Goal: Information Seeking & Learning: Check status

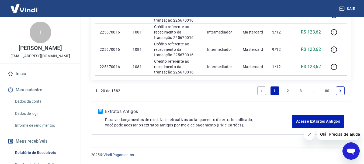
scroll to position [516, 0]
click at [340, 90] on icon "Next page" at bounding box center [341, 90] width 4 height 4
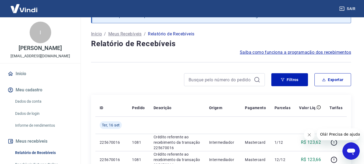
scroll to position [464, 0]
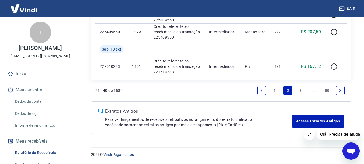
click at [341, 90] on icon "Next page" at bounding box center [341, 90] width 2 height 2
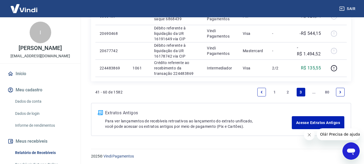
scroll to position [481, 0]
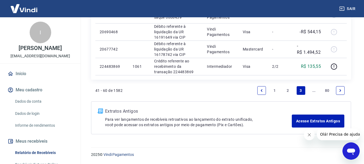
click at [339, 91] on icon "Next page" at bounding box center [341, 90] width 4 height 4
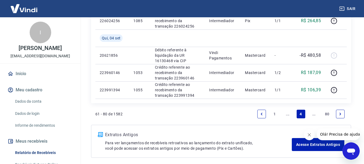
scroll to position [481, 0]
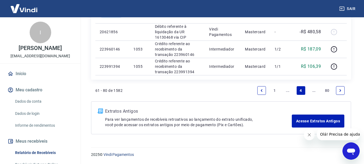
click at [341, 89] on icon "Next page" at bounding box center [341, 90] width 4 height 4
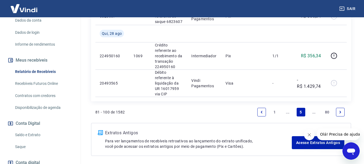
scroll to position [118, 0]
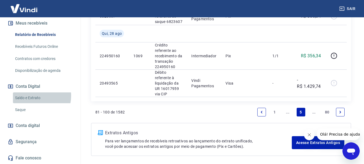
click at [35, 95] on link "Saldo e Extrato" at bounding box center [43, 97] width 61 height 11
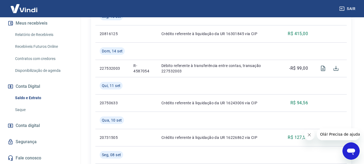
scroll to position [324, 0]
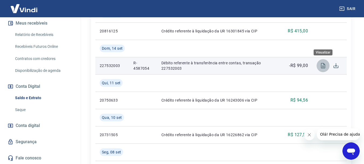
click at [320, 65] on icon "Visualizar" at bounding box center [323, 65] width 6 height 6
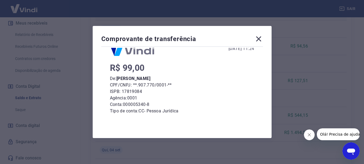
scroll to position [0, 0]
